Goal: Transaction & Acquisition: Purchase product/service

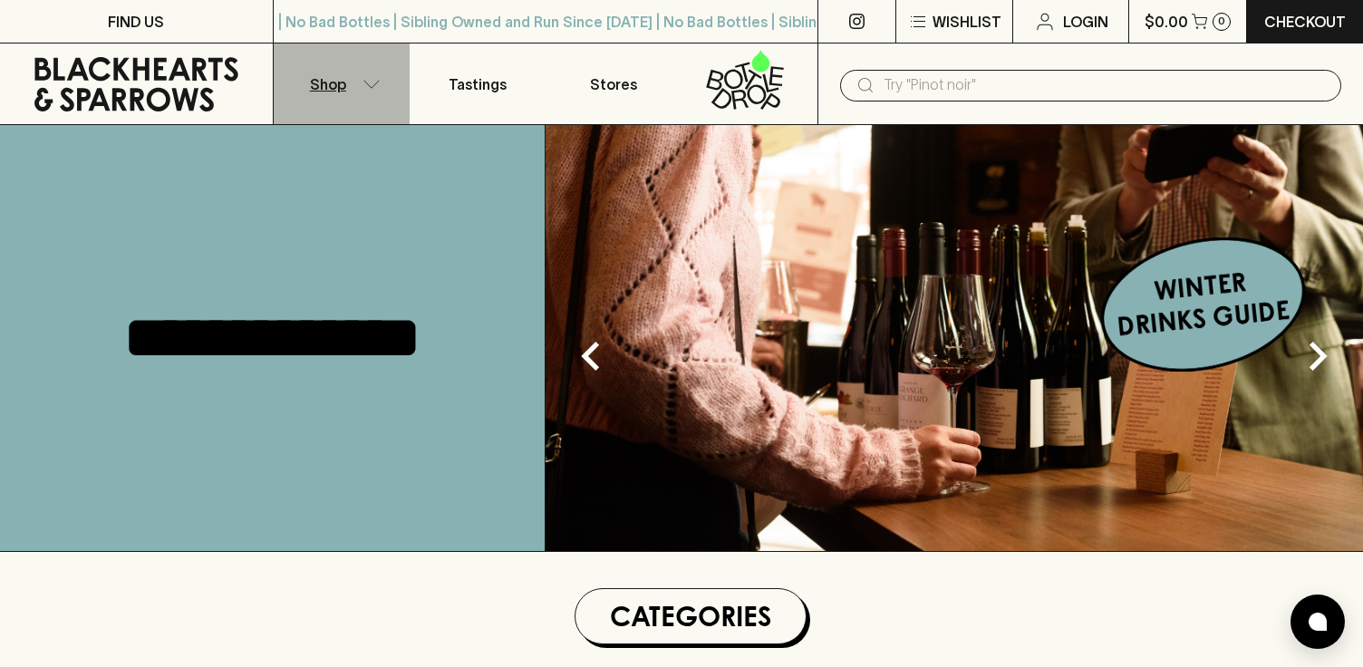
click at [366, 81] on icon "button" at bounding box center [372, 84] width 18 height 9
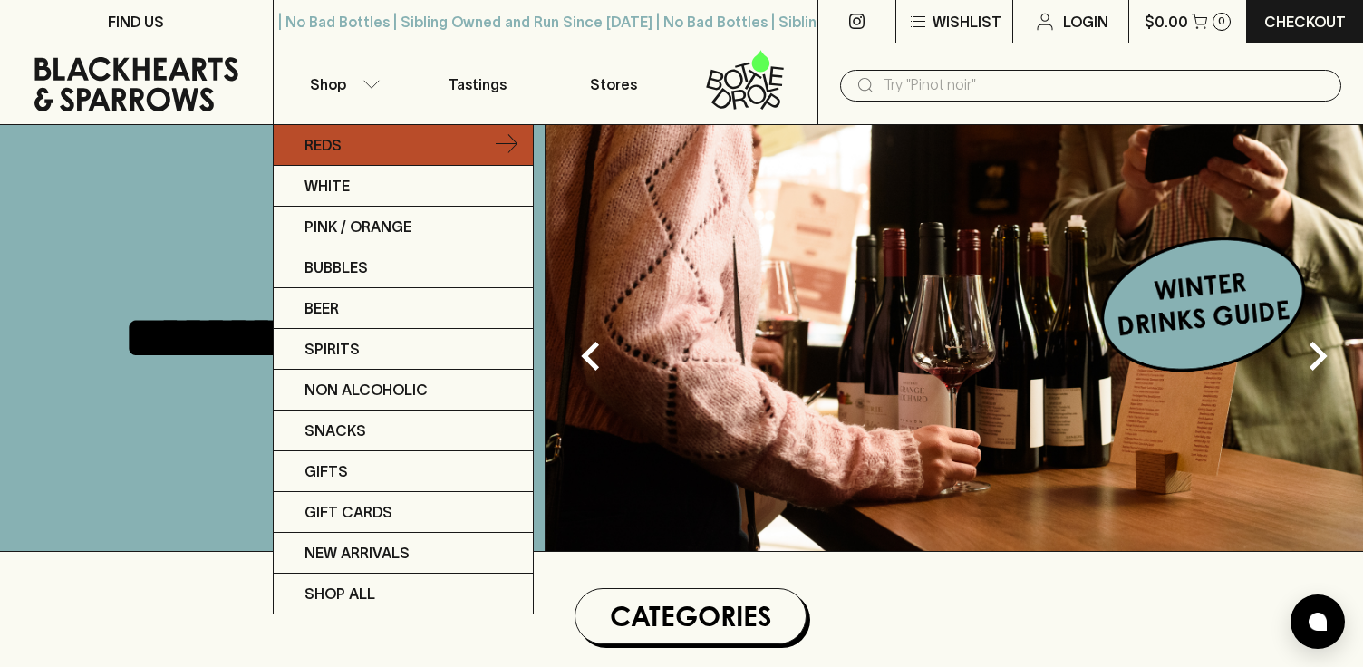
click at [325, 143] on p "Reds" at bounding box center [323, 145] width 37 height 22
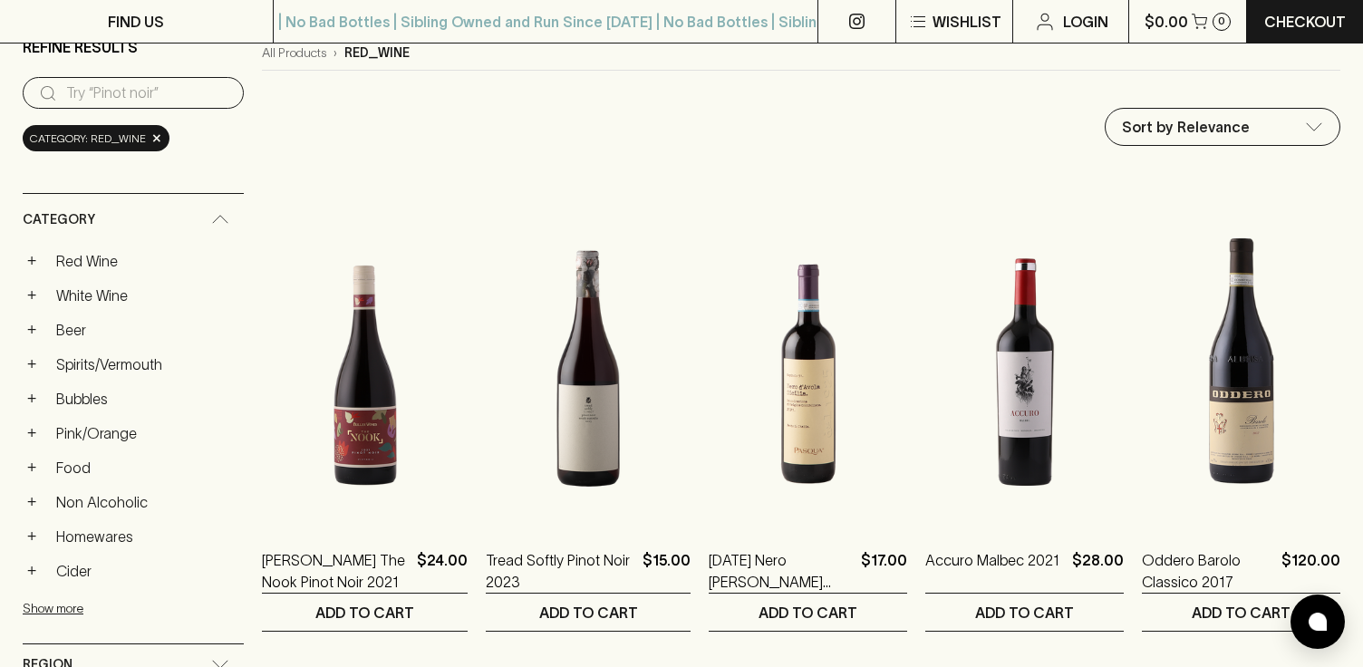
scroll to position [182, 0]
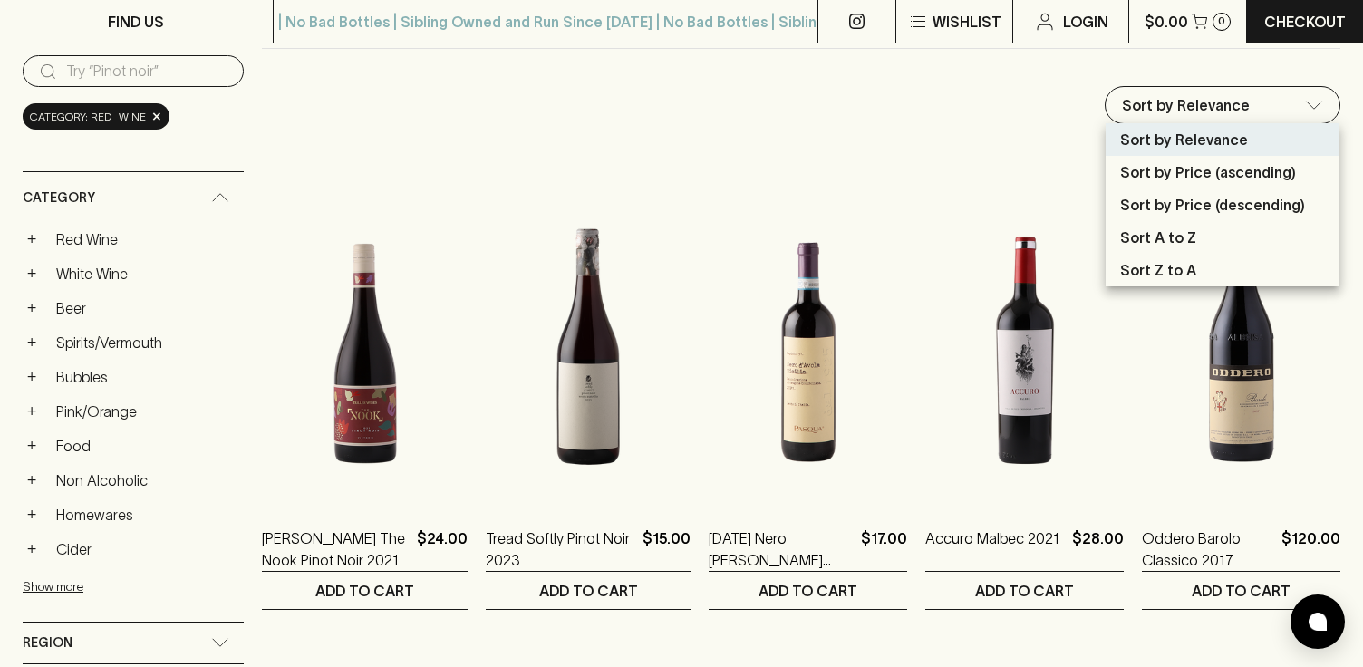
click at [1192, 198] on p "Sort by Price (descending)" at bounding box center [1212, 205] width 185 height 22
type input "price:desc"
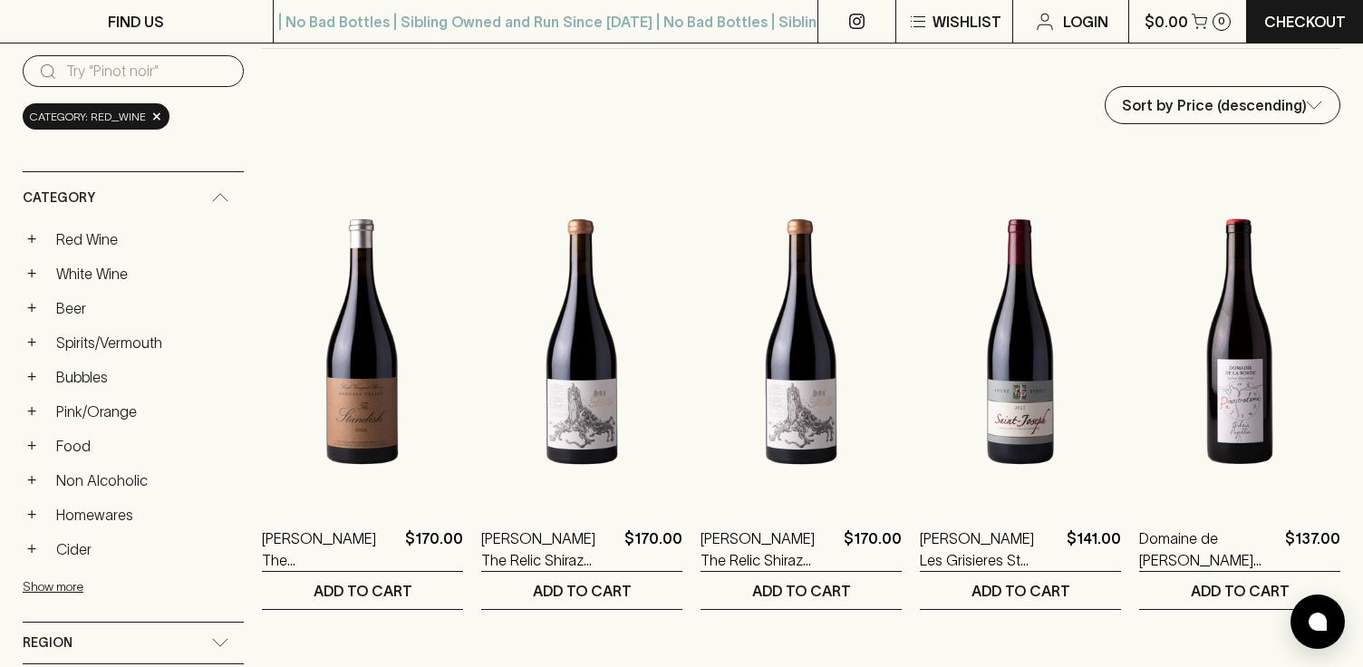
click at [1192, 198] on img at bounding box center [1239, 341] width 201 height 317
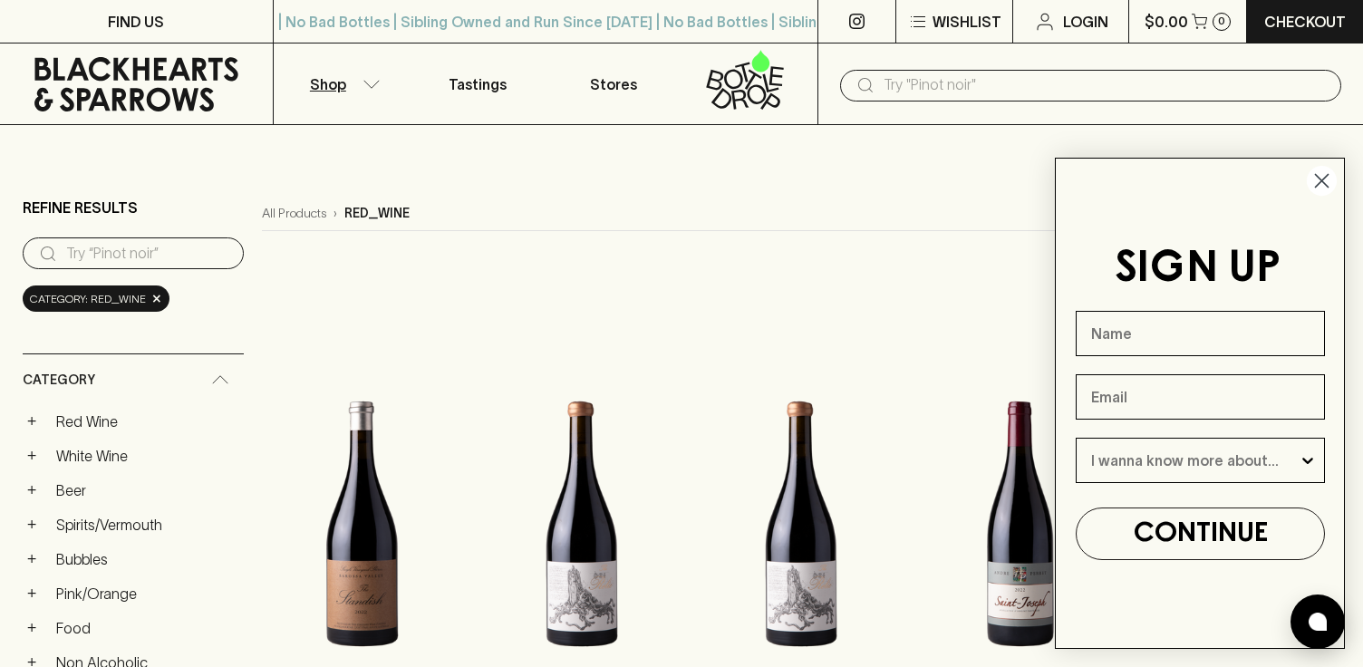
click at [1318, 186] on circle "Close dialog" at bounding box center [1322, 181] width 30 height 30
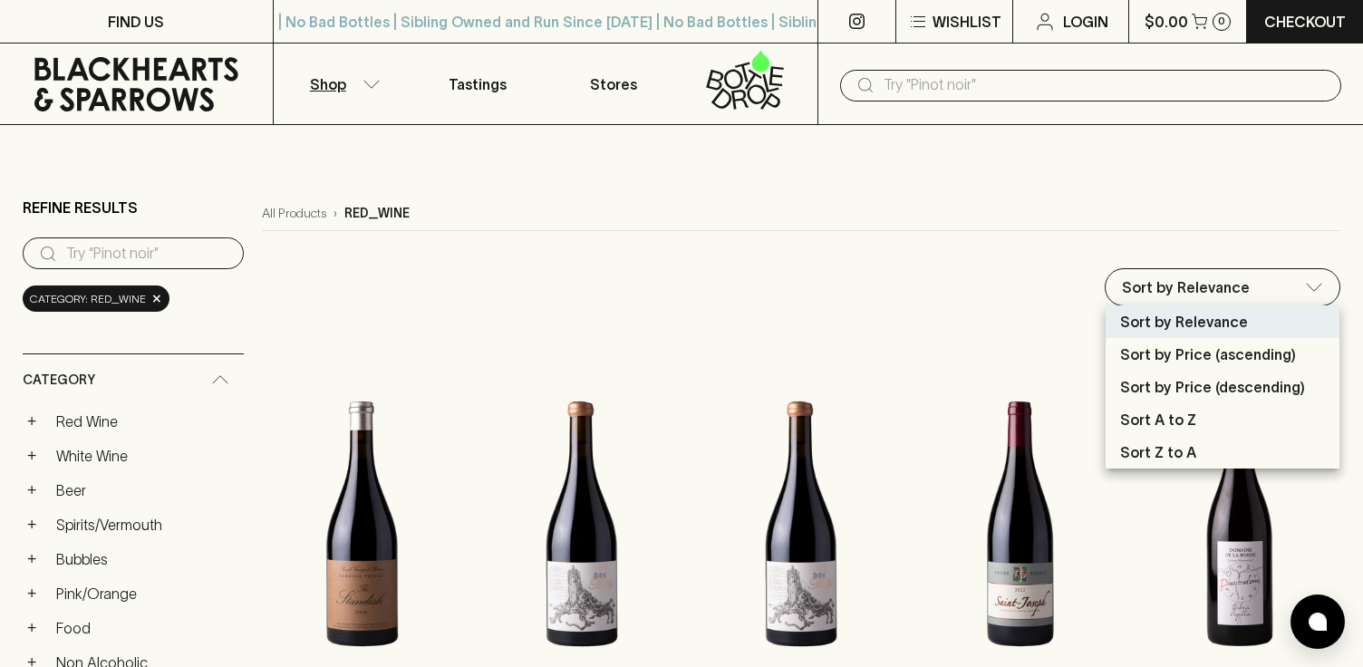
click at [1178, 360] on p "Sort by Price (ascending)" at bounding box center [1208, 355] width 176 height 22
type input "price:asc"
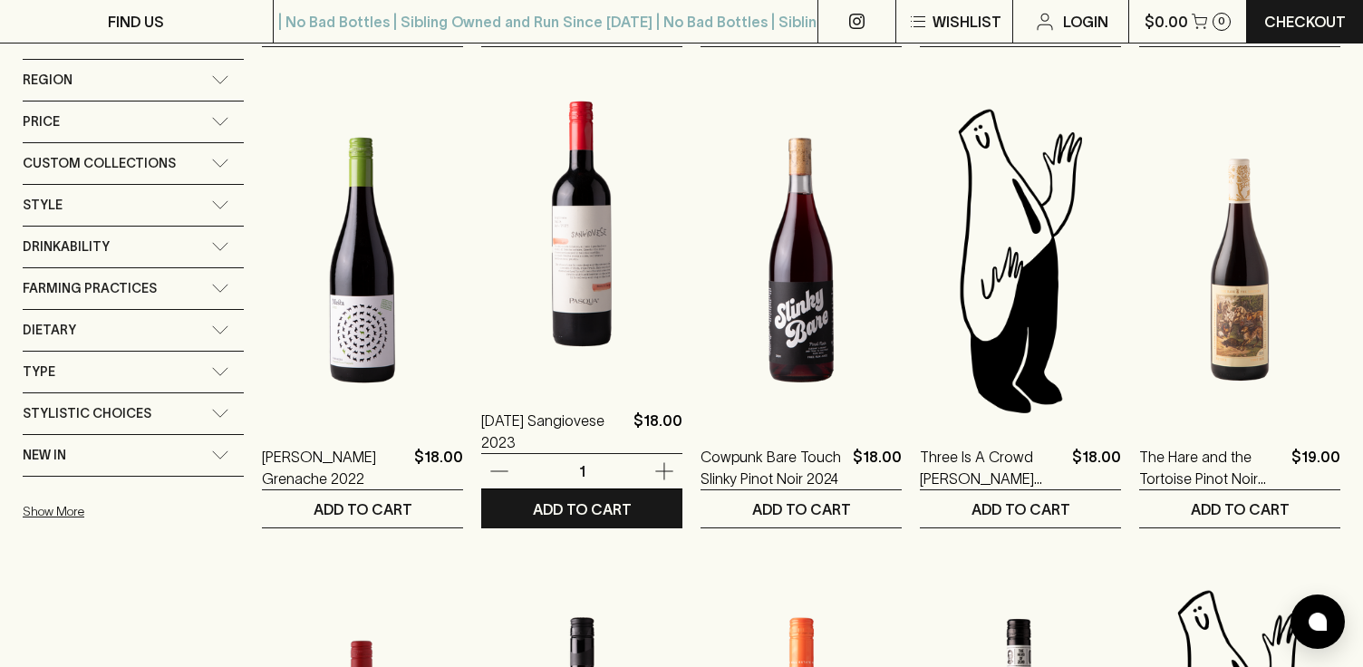
scroll to position [742, 0]
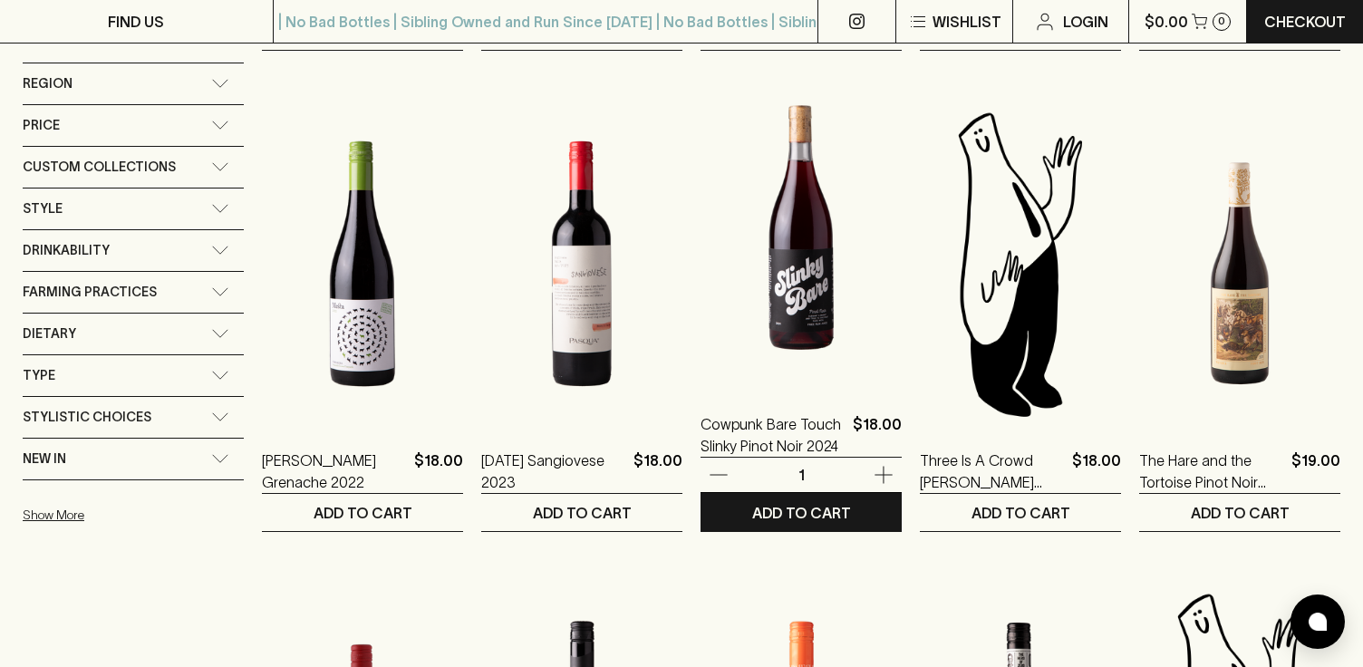
click at [775, 272] on img at bounding box center [801, 227] width 201 height 317
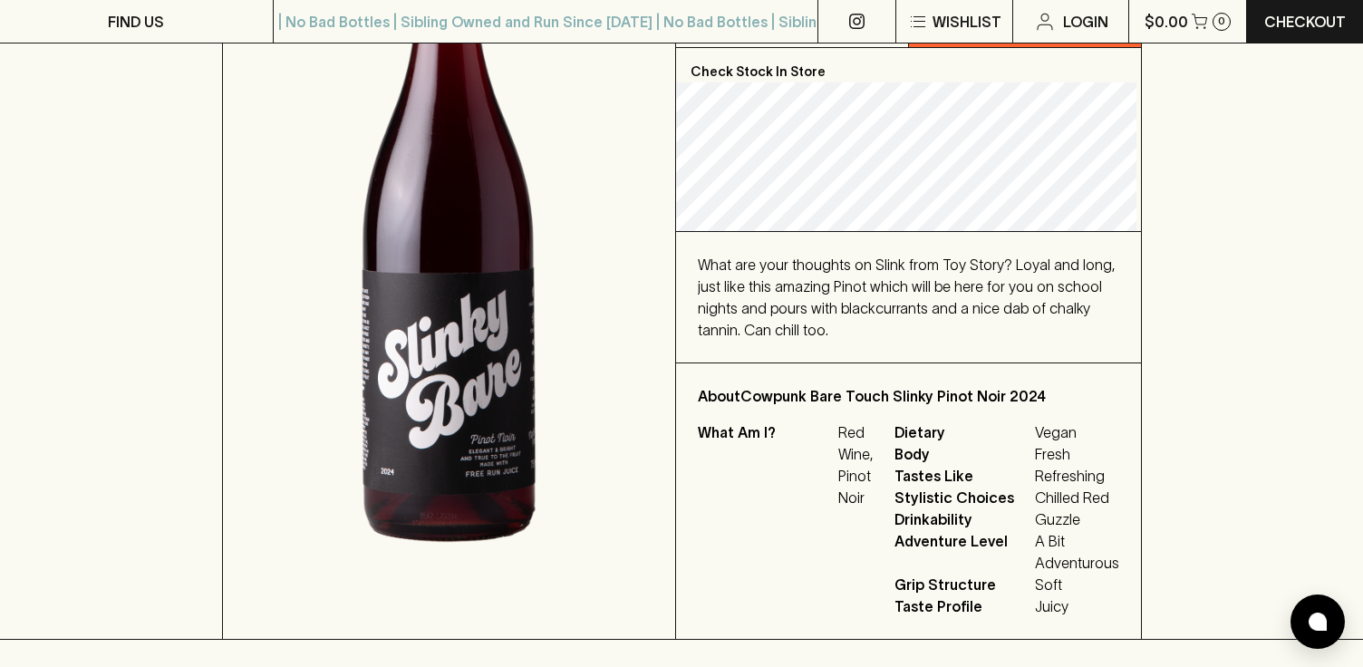
scroll to position [403, 0]
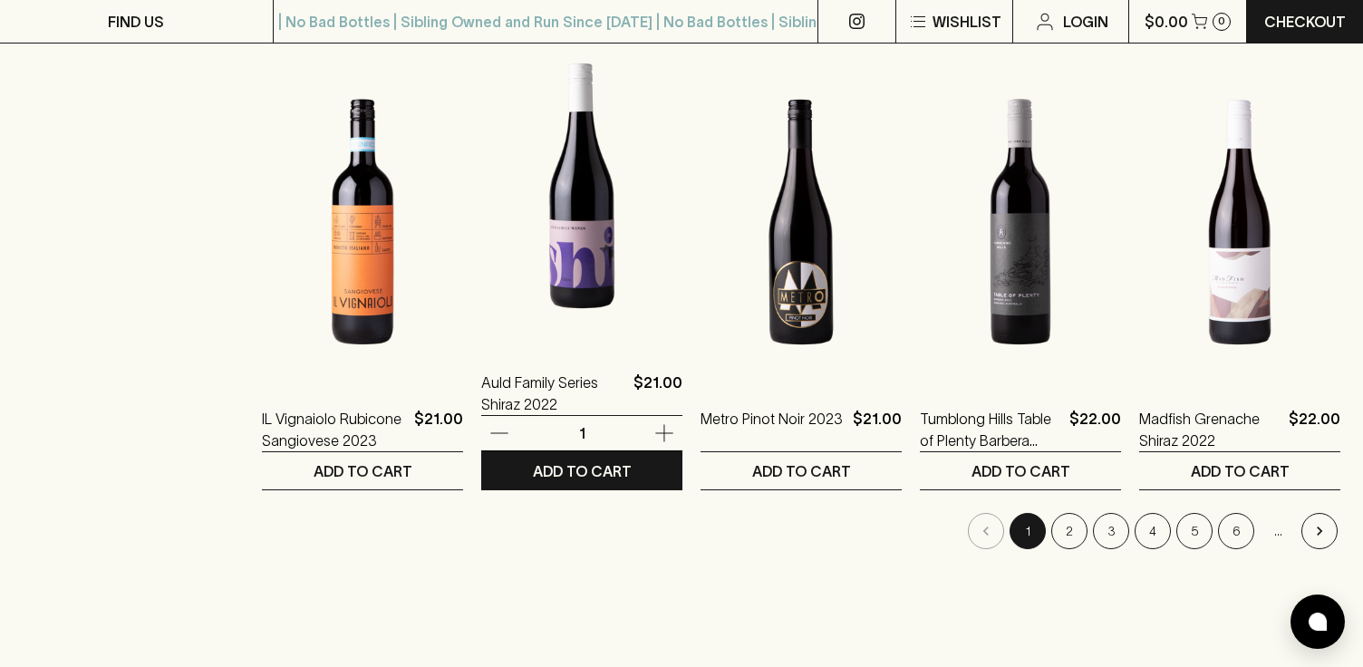
scroll to position [1755, 0]
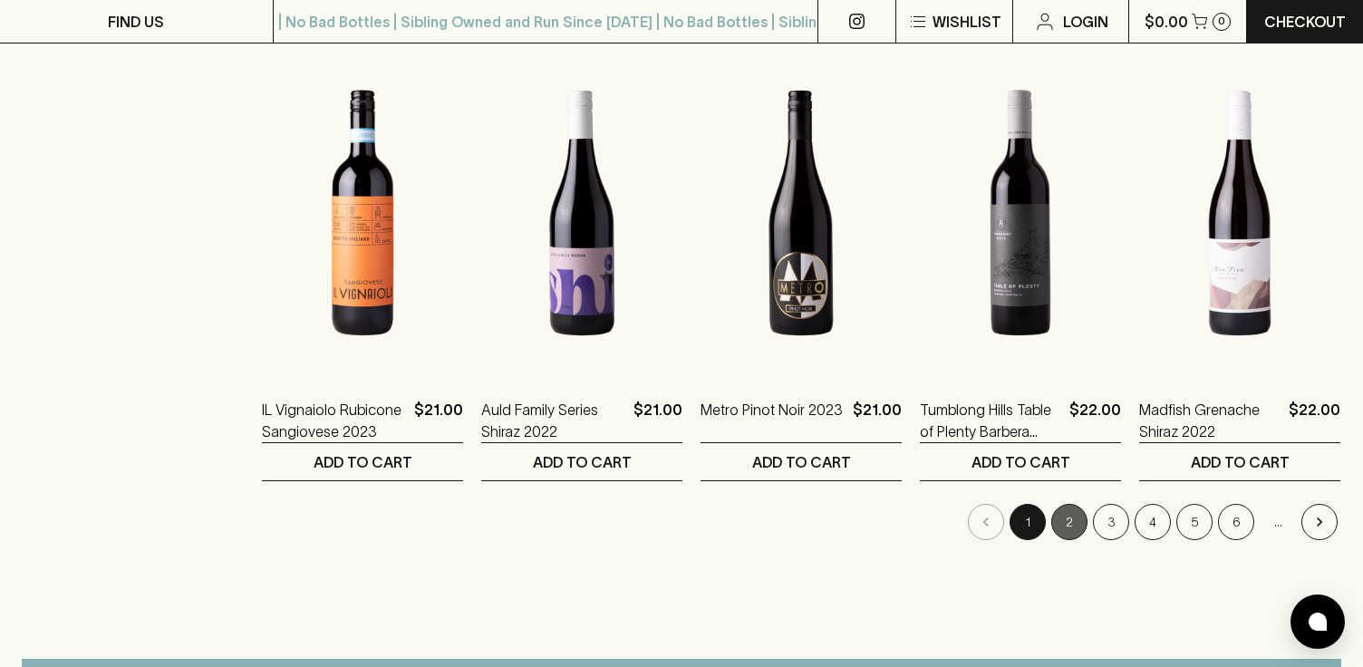
click at [1069, 525] on button "2" at bounding box center [1070, 522] width 36 height 36
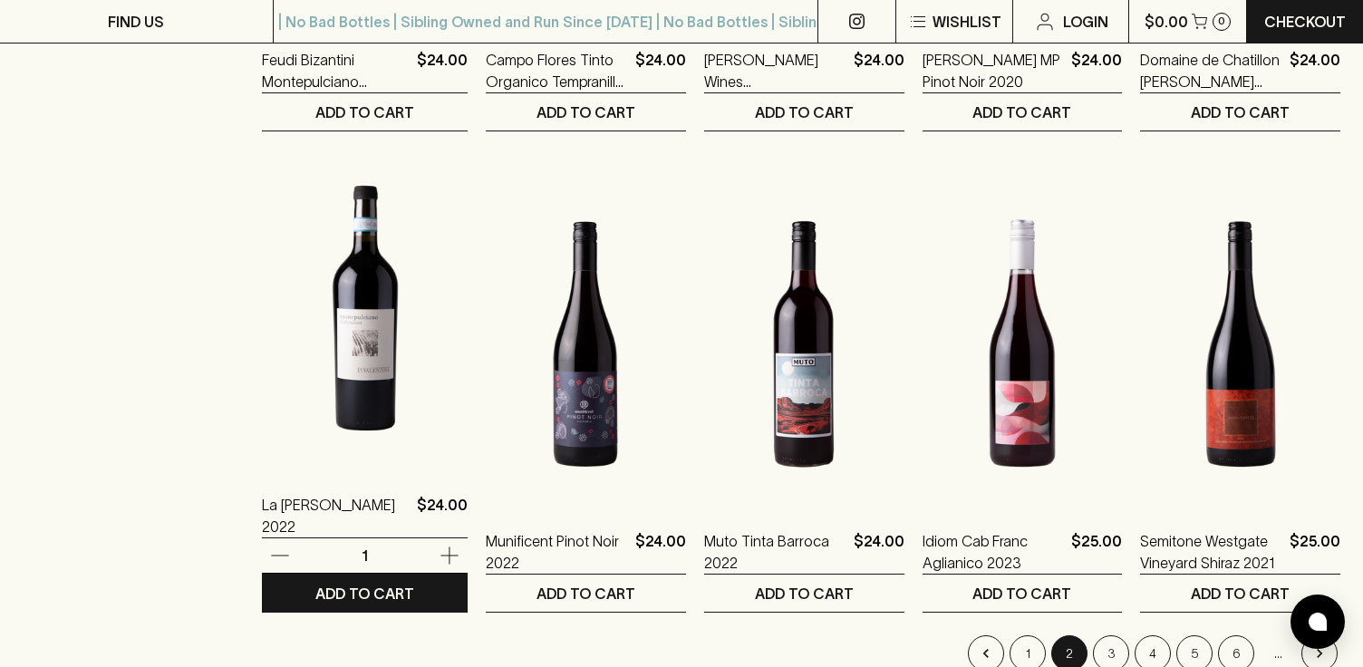
scroll to position [1624, 0]
click at [290, 170] on img at bounding box center [365, 307] width 206 height 317
